Goal: Task Accomplishment & Management: Manage account settings

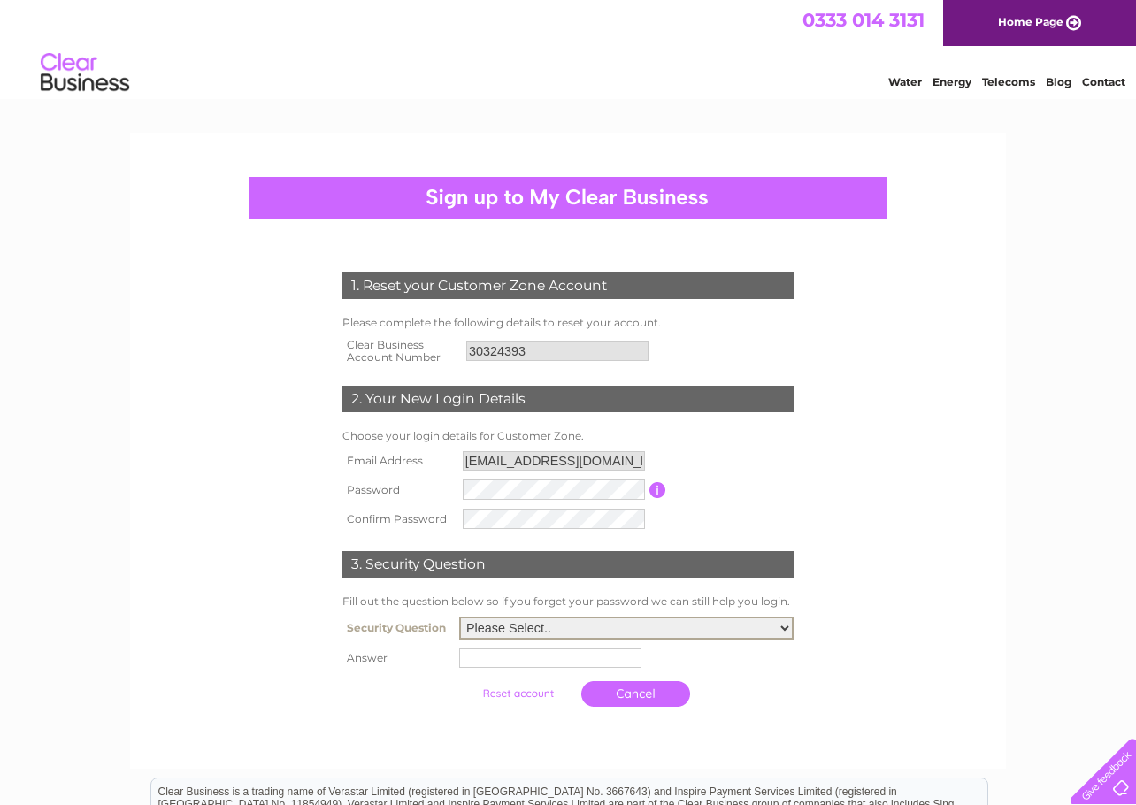
select select "5"
click at [495, 653] on input "text" at bounding box center [550, 657] width 182 height 19
type input "shadow"
click at [501, 695] on input "submit" at bounding box center [519, 691] width 109 height 25
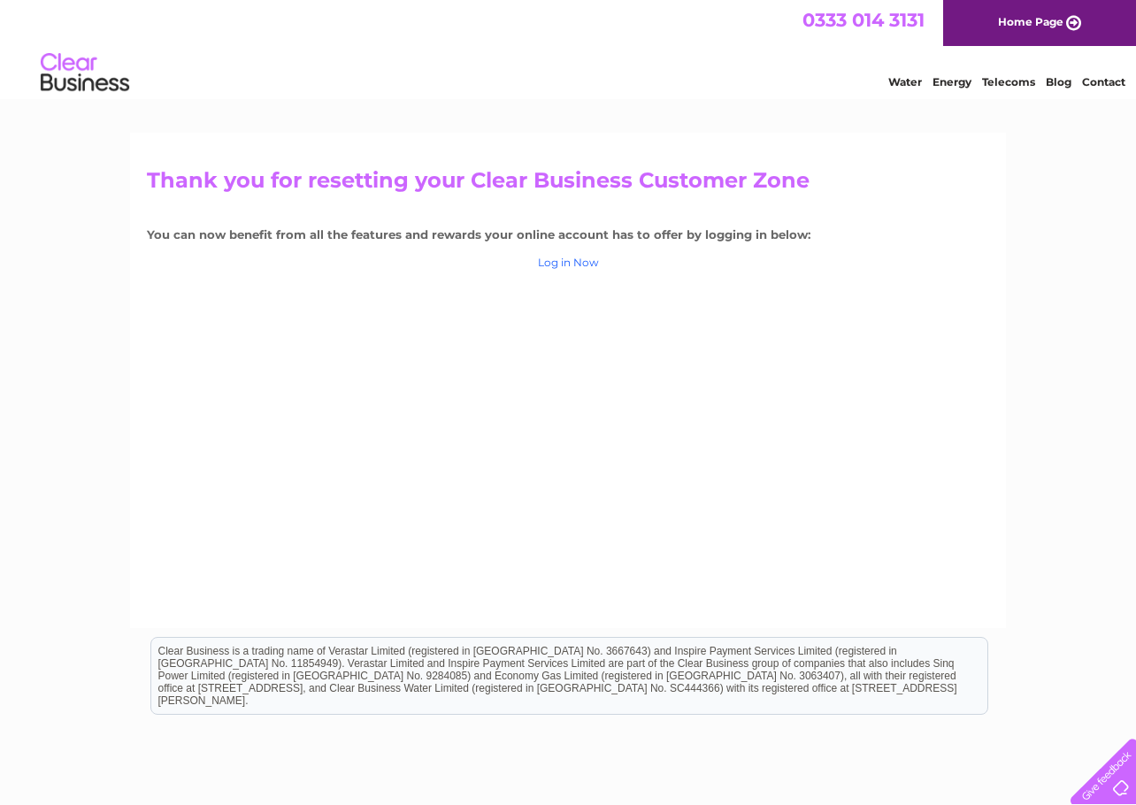
click at [579, 259] on link "Log in Now" at bounding box center [568, 262] width 61 height 13
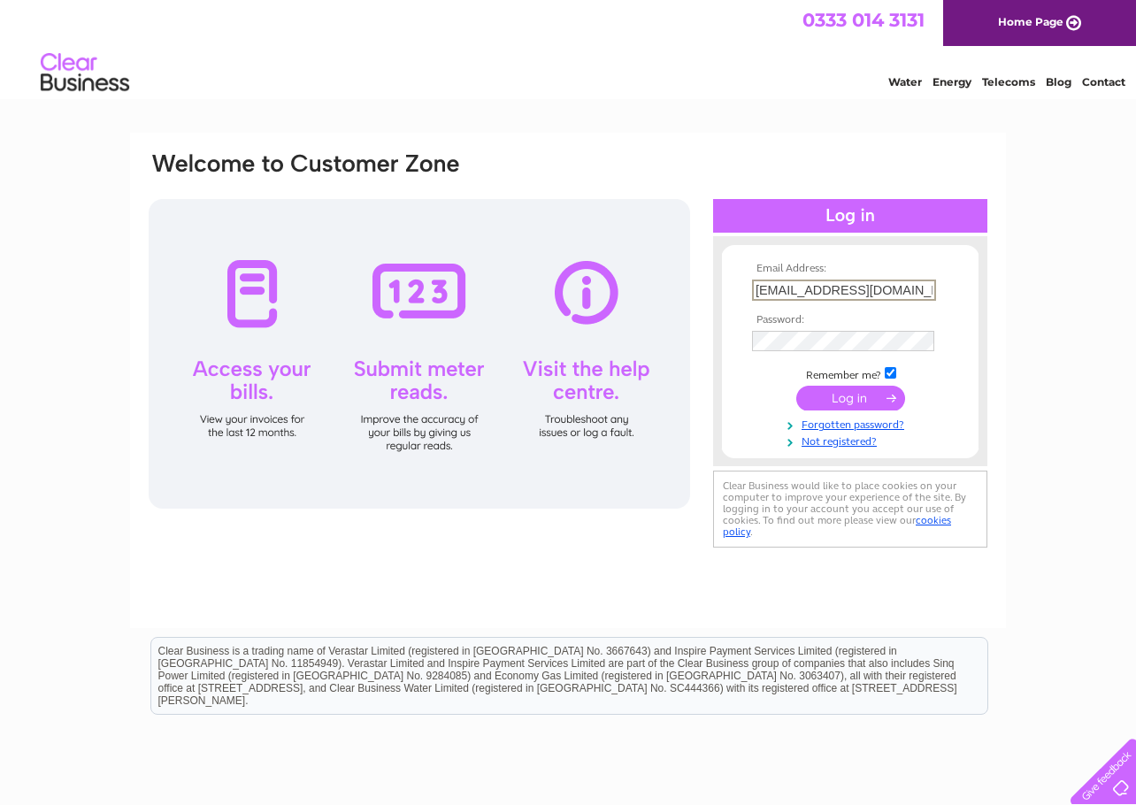
type input "[EMAIL_ADDRESS][DOMAIN_NAME]"
click at [850, 396] on input "submit" at bounding box center [850, 398] width 109 height 25
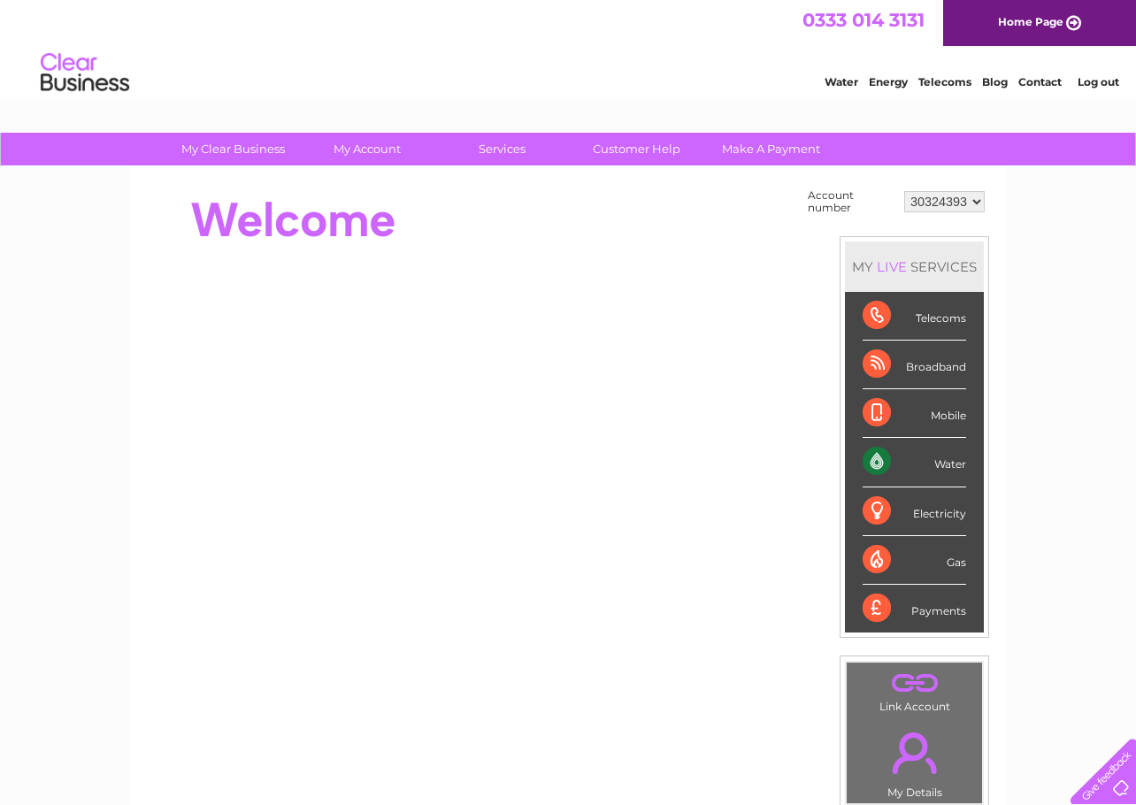
click at [882, 465] on div "Water" at bounding box center [915, 462] width 104 height 49
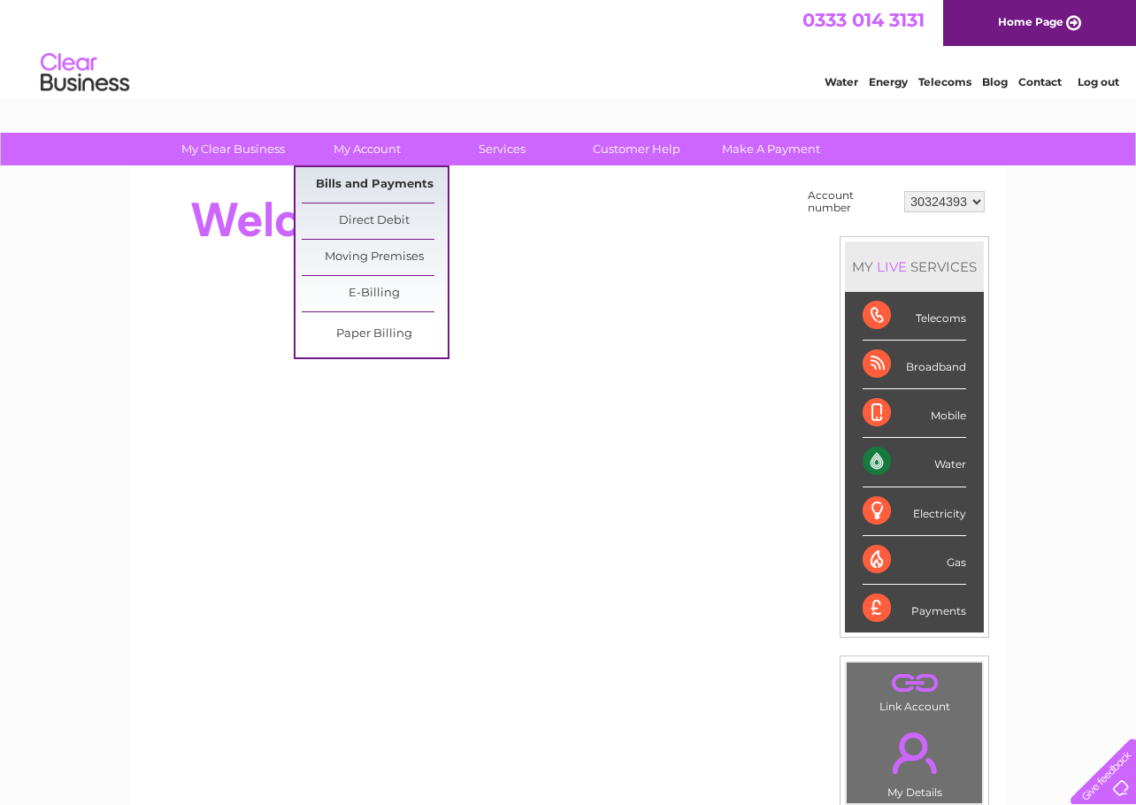
click at [373, 185] on link "Bills and Payments" at bounding box center [375, 184] width 146 height 35
click at [364, 194] on link "Bills and Payments" at bounding box center [375, 184] width 146 height 35
click at [372, 179] on link "Bills and Payments" at bounding box center [375, 184] width 146 height 35
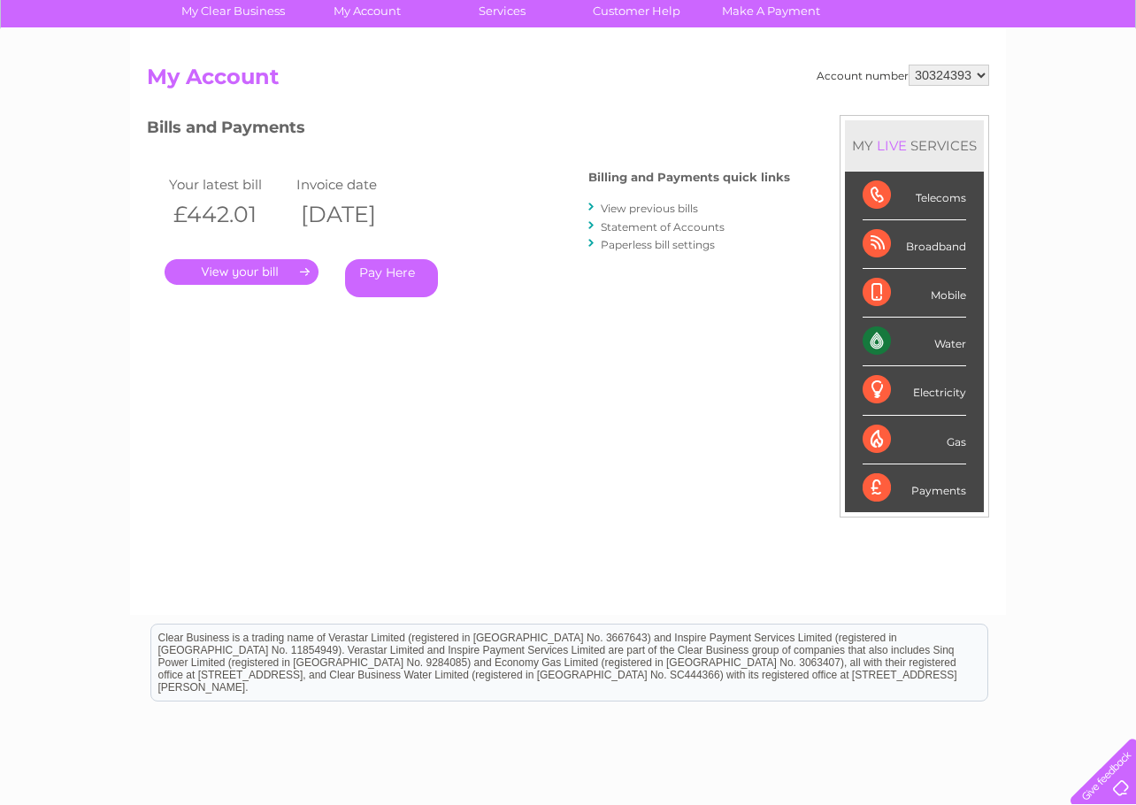
scroll to position [139, 0]
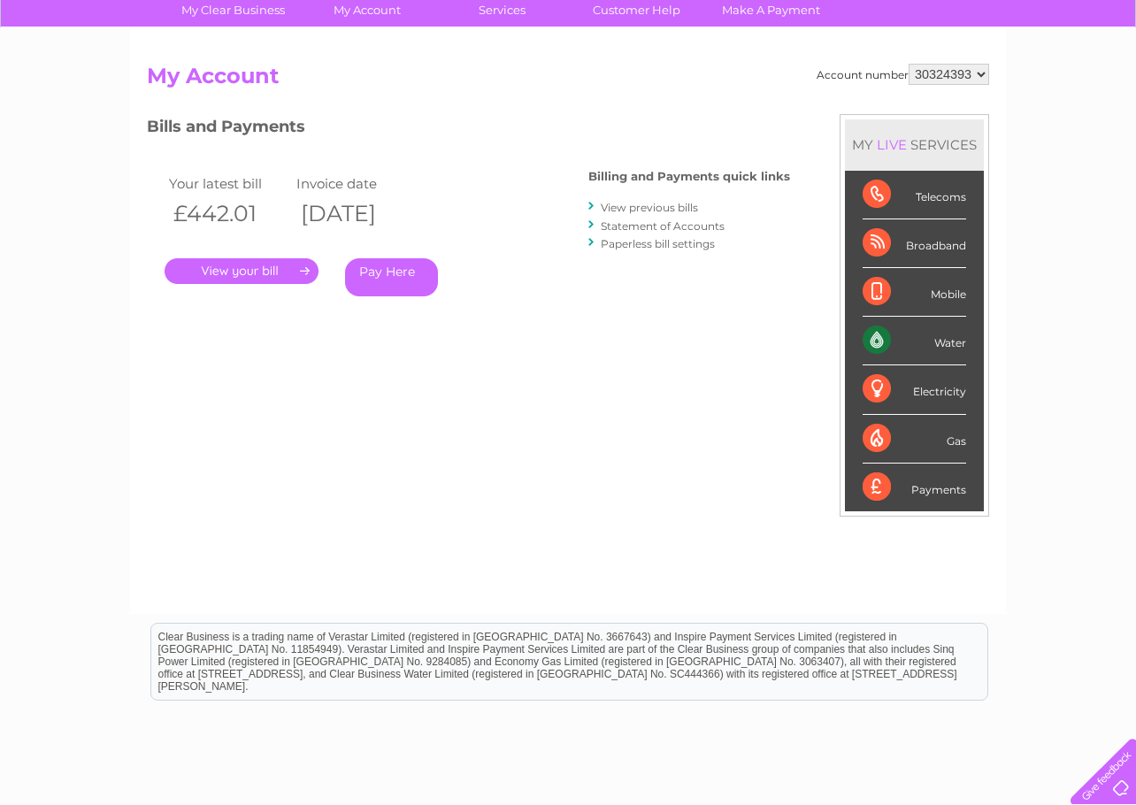
click at [633, 208] on link "View previous bills" at bounding box center [649, 207] width 97 height 13
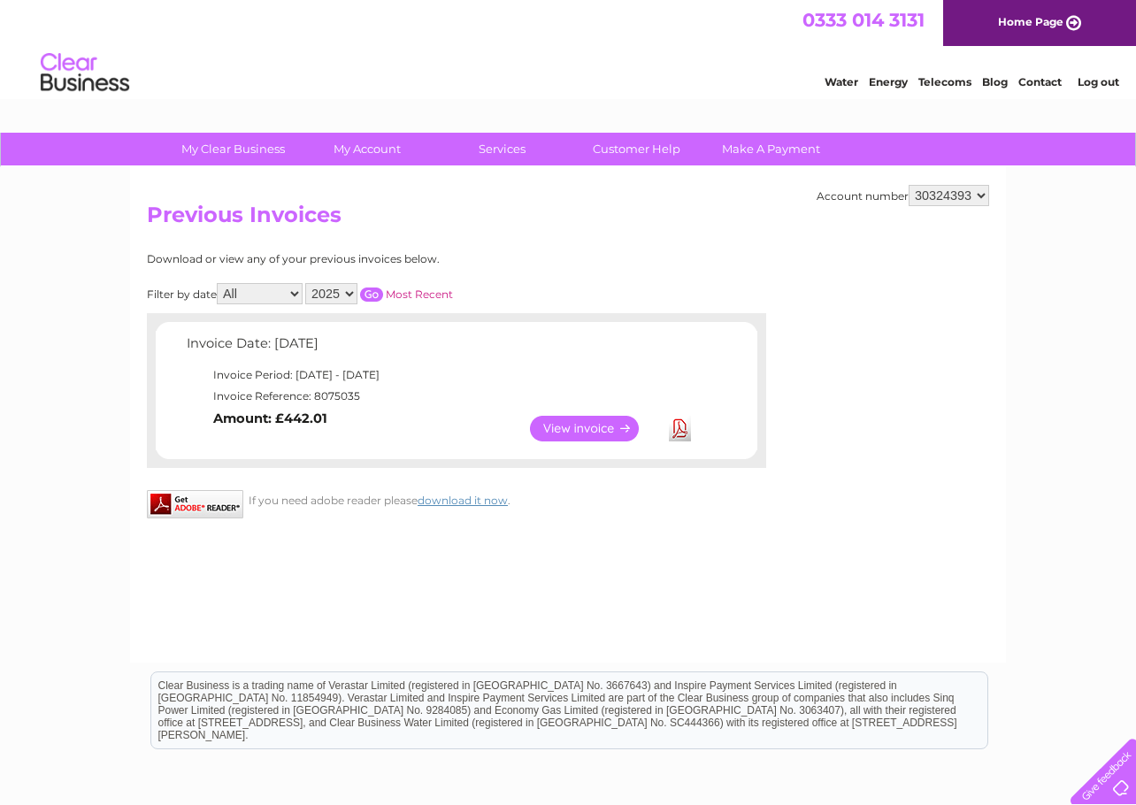
click at [589, 426] on link "View" at bounding box center [595, 429] width 130 height 26
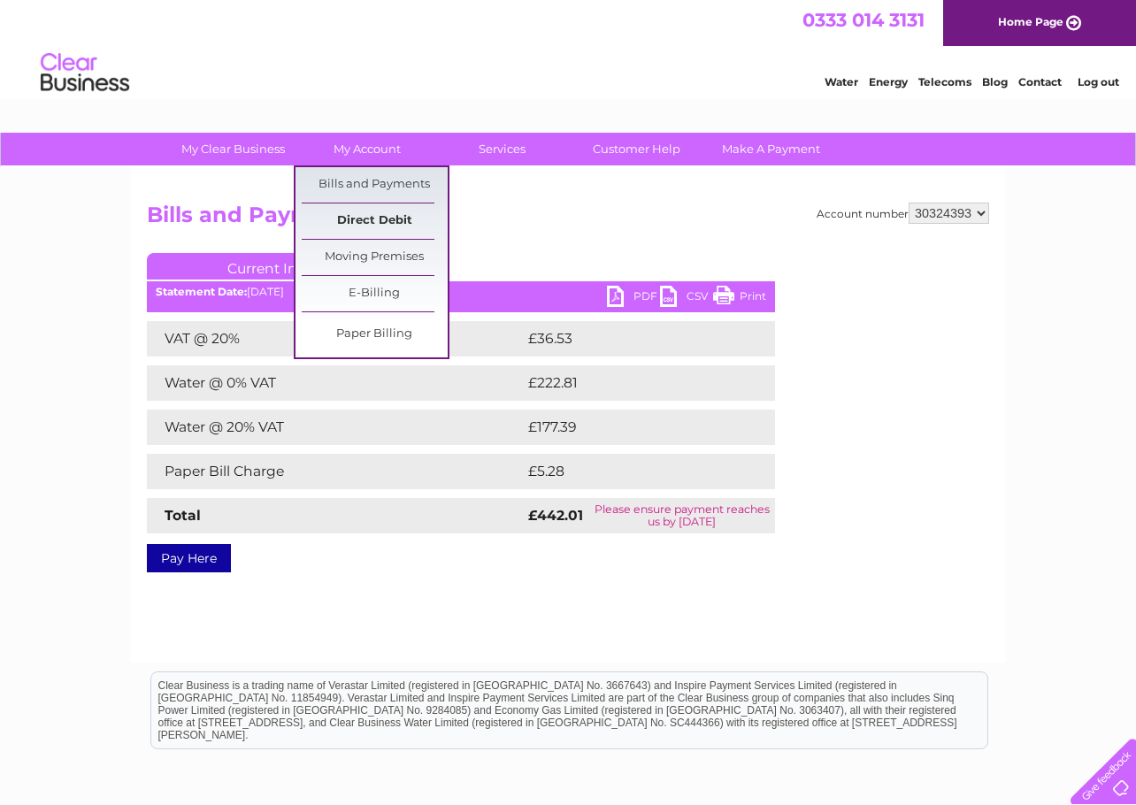
click at [358, 218] on link "Direct Debit" at bounding box center [375, 220] width 146 height 35
click at [382, 215] on link "Direct Debit" at bounding box center [375, 220] width 146 height 35
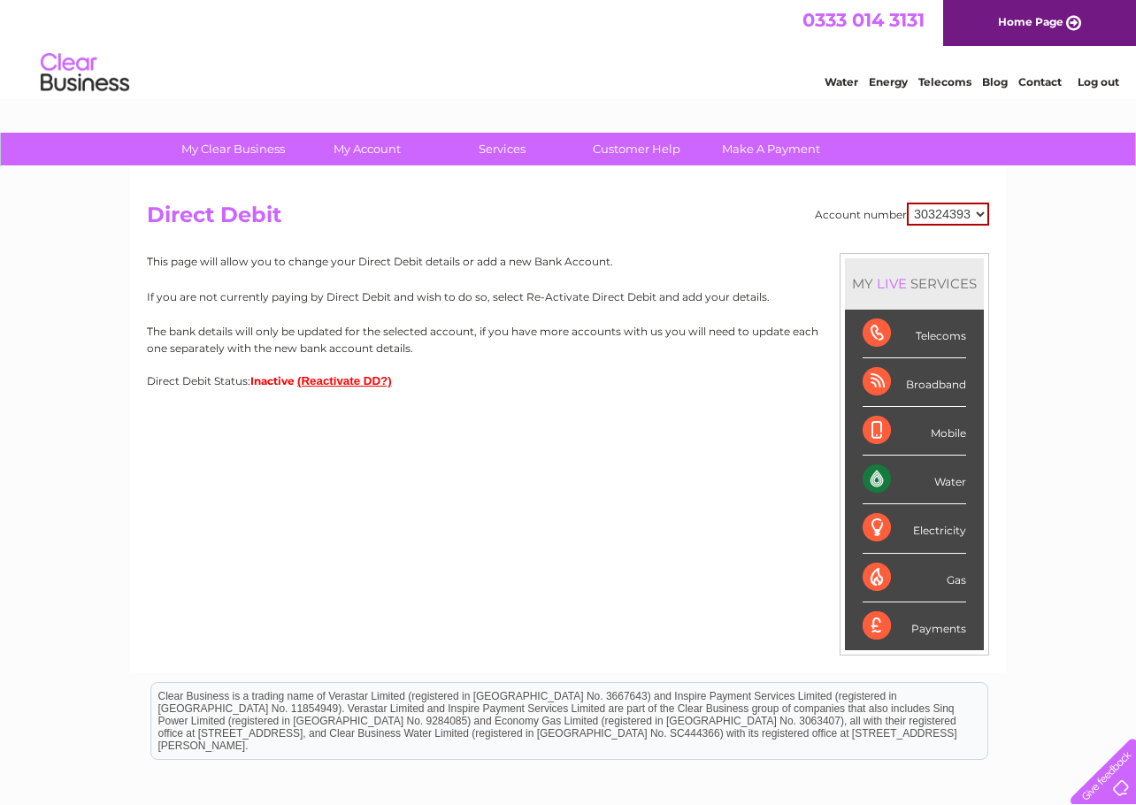
click at [878, 472] on div "Water" at bounding box center [915, 480] width 104 height 49
